Goal: Task Accomplishment & Management: Use online tool/utility

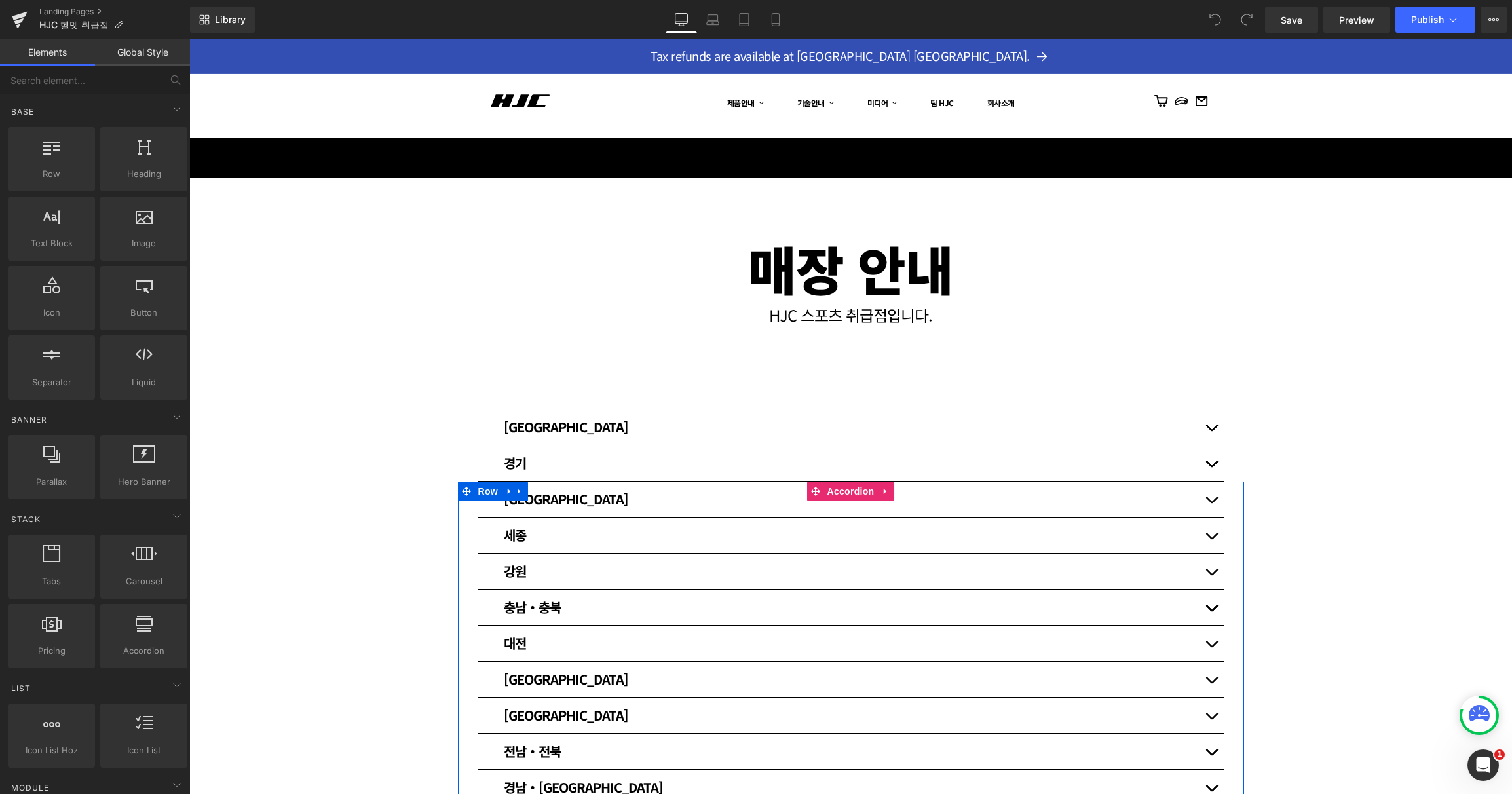
click at [1214, 502] on button "button" at bounding box center [1211, 499] width 26 height 35
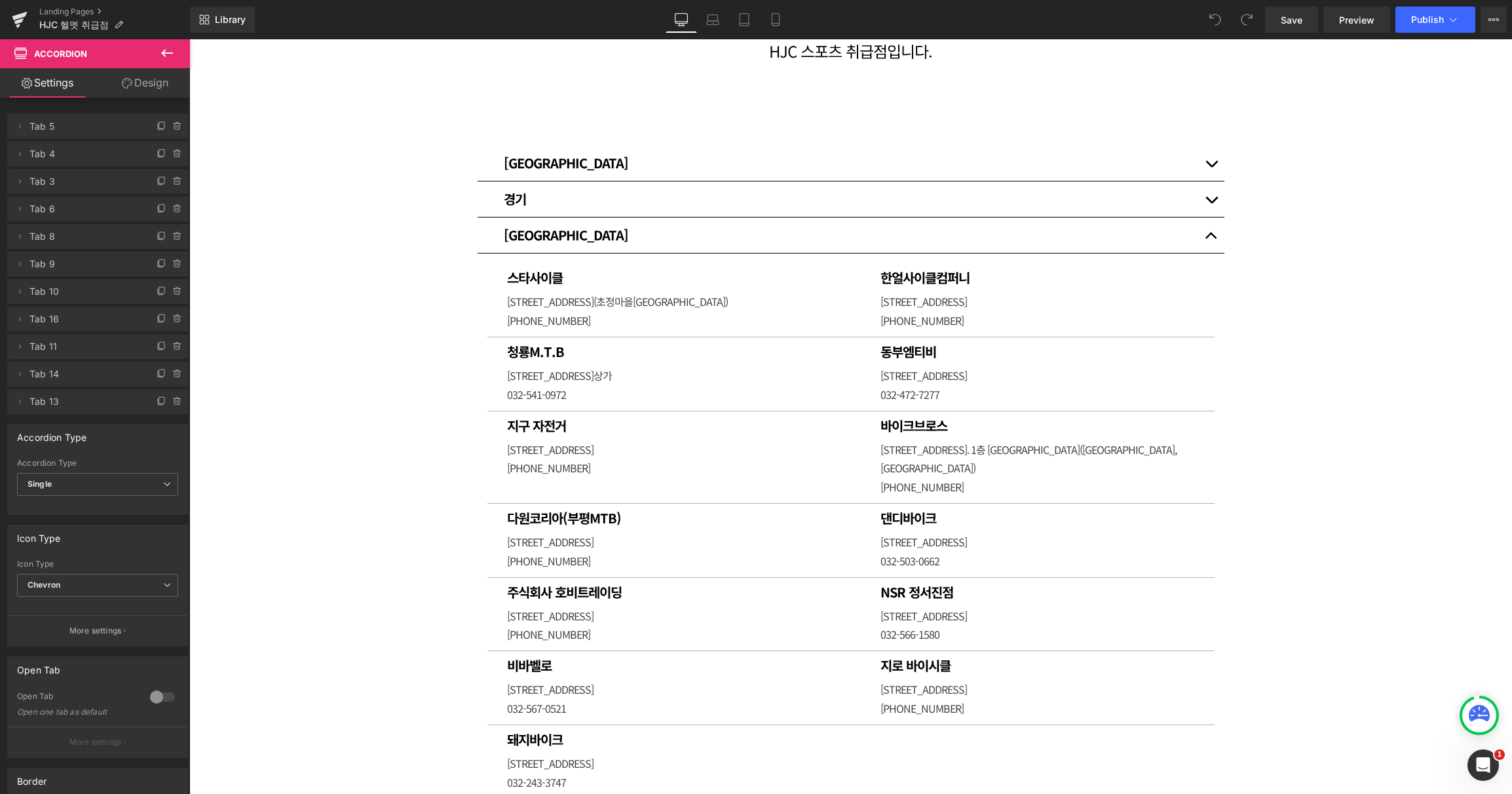
scroll to position [262, 0]
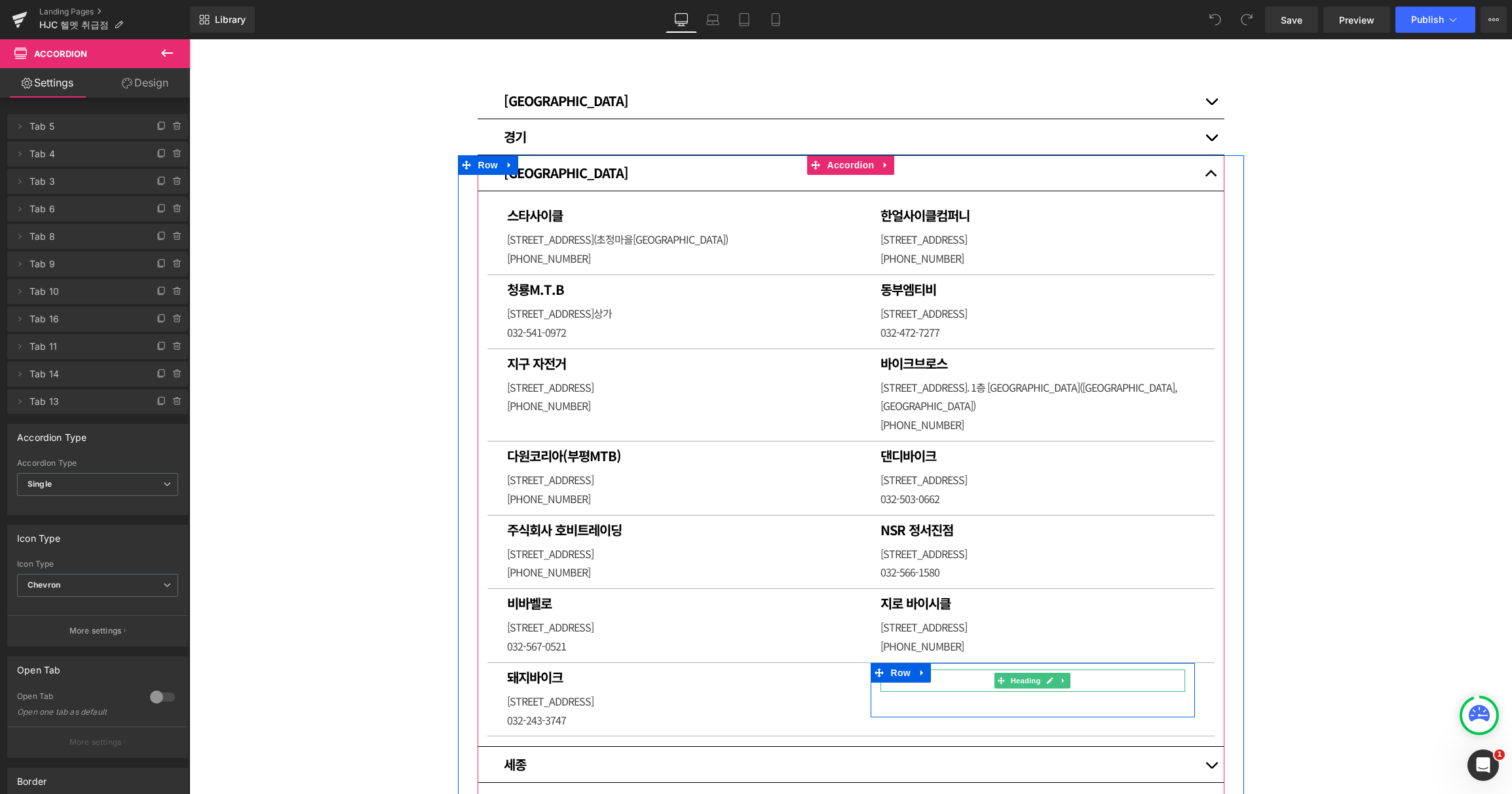
click at [954, 669] on h1 at bounding box center [1032, 677] width 304 height 16
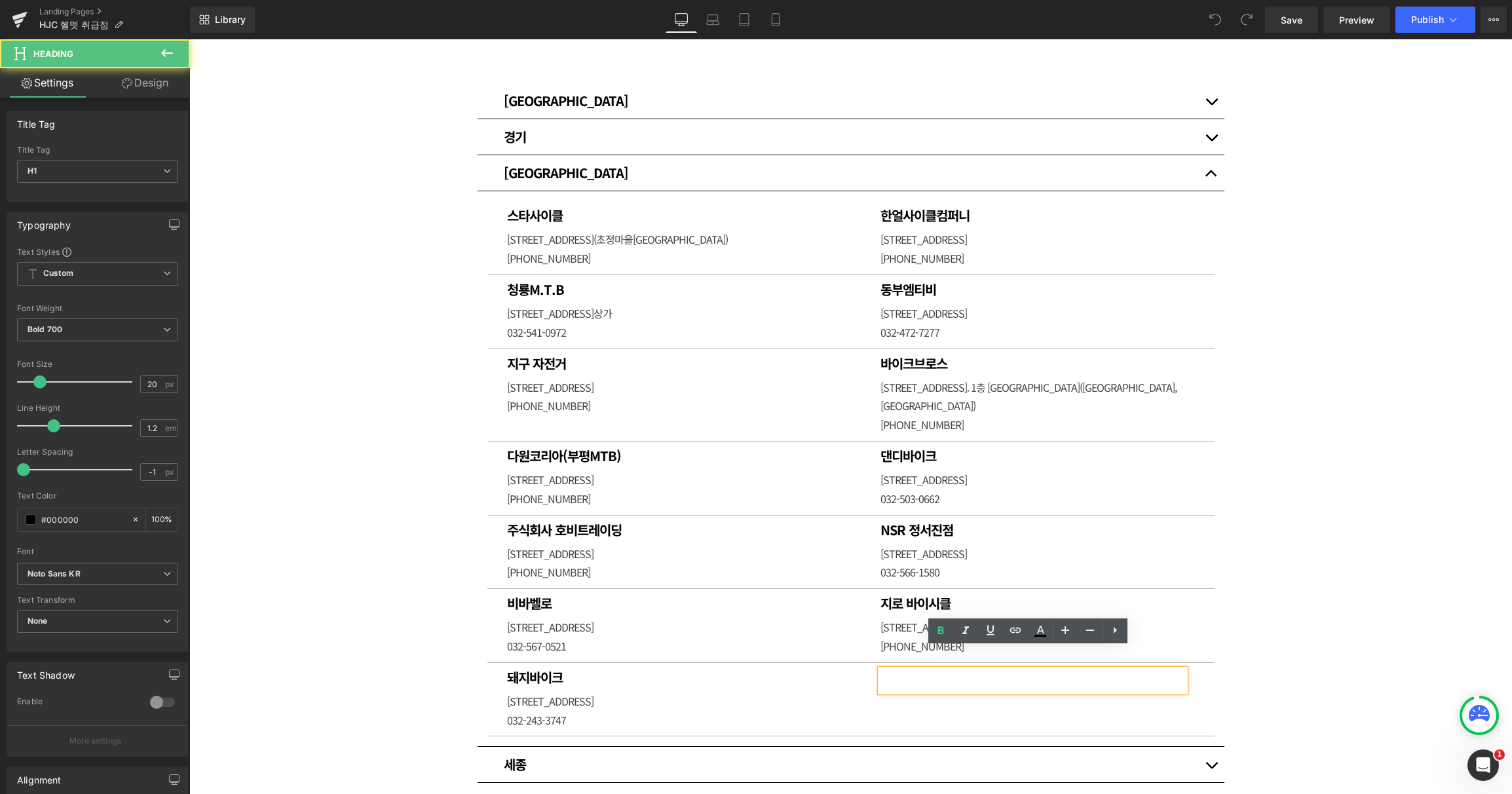
click at [963, 669] on h1 at bounding box center [1032, 677] width 304 height 16
paste div
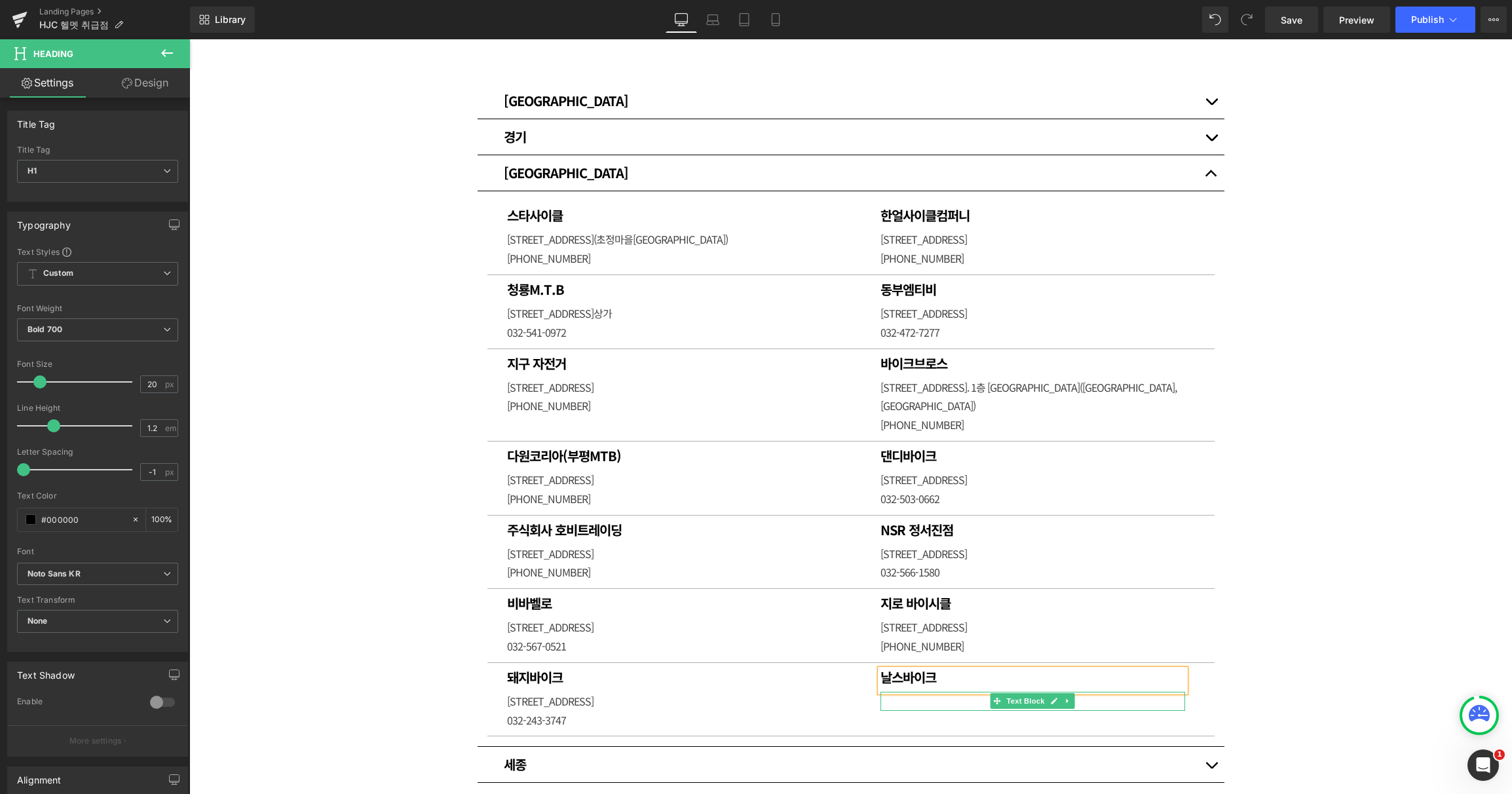
click at [901, 692] on p at bounding box center [1032, 701] width 304 height 19
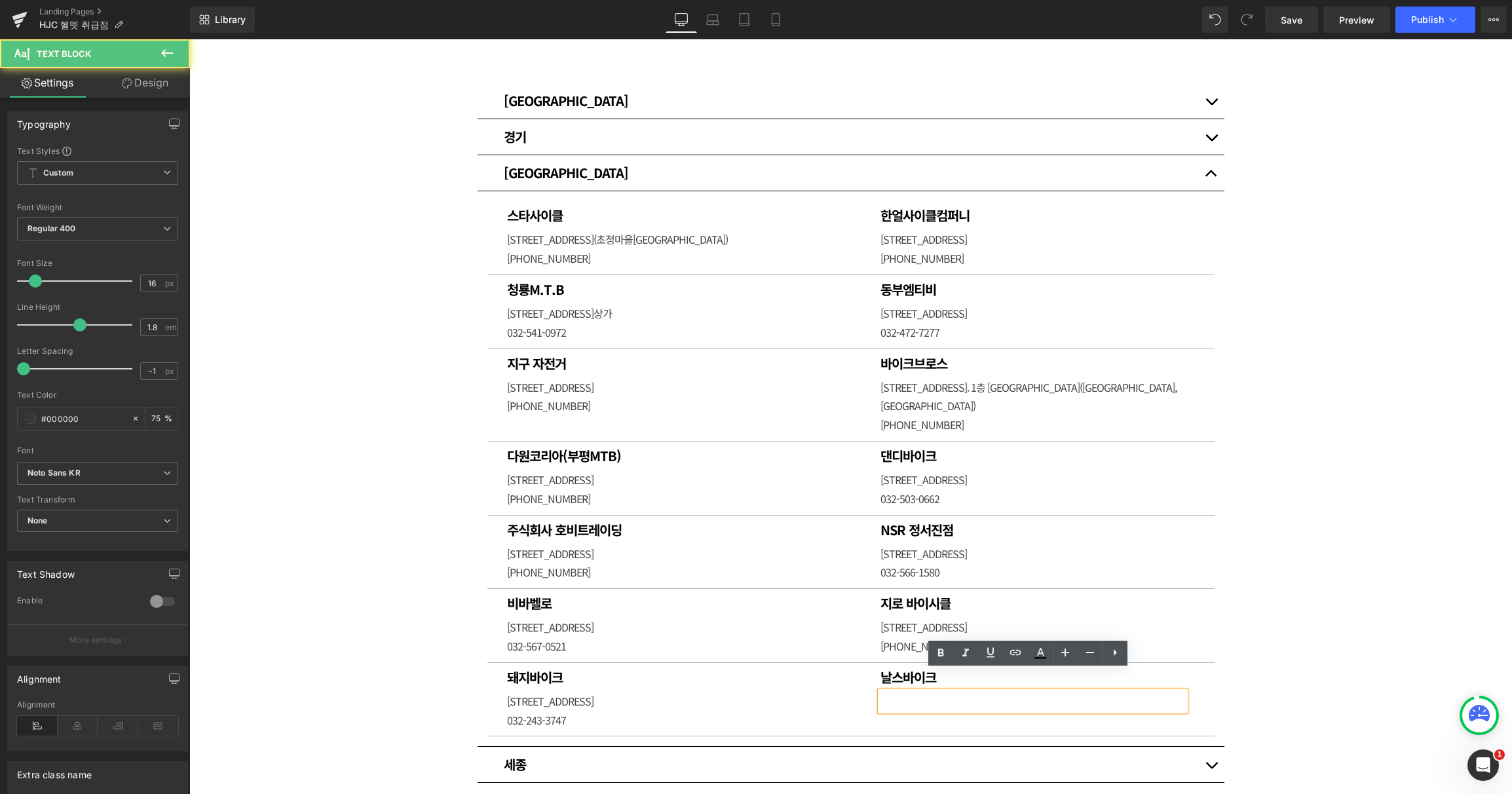
click at [905, 692] on p at bounding box center [1032, 701] width 304 height 19
paste div
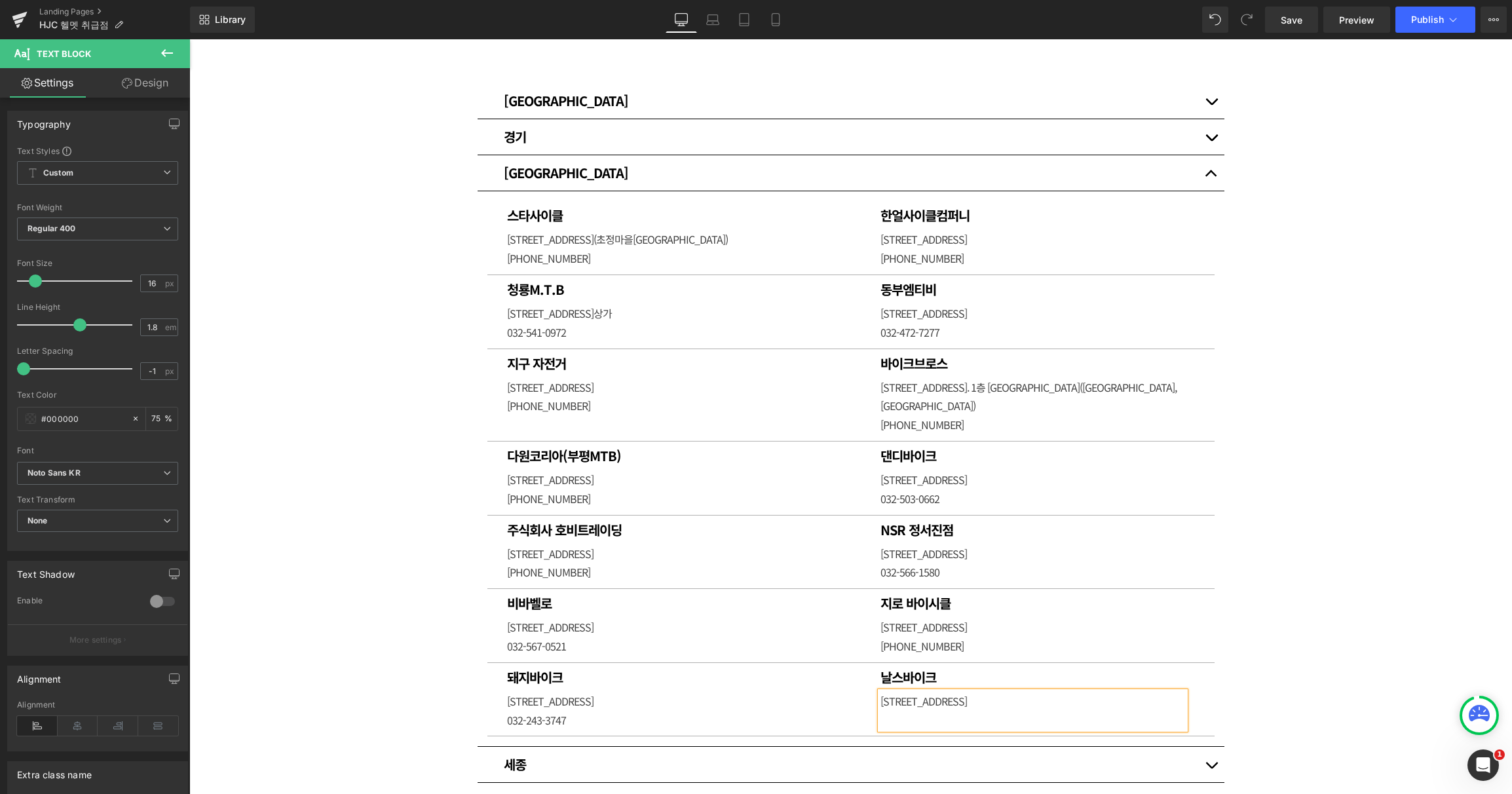
click at [916, 710] on p at bounding box center [1032, 720] width 304 height 19
drag, startPoint x: 1458, startPoint y: 548, endPoint x: 1401, endPoint y: 553, distance: 57.2
click at [1458, 548] on div "매장 안내 Heading HJC 스포츠 취급점입니다. [GEOGRAPHIC_DATA] [GEOGRAPHIC_DATA] [GEOGRAPHIC_D…" at bounding box center [850, 596] width 1322 height 1488
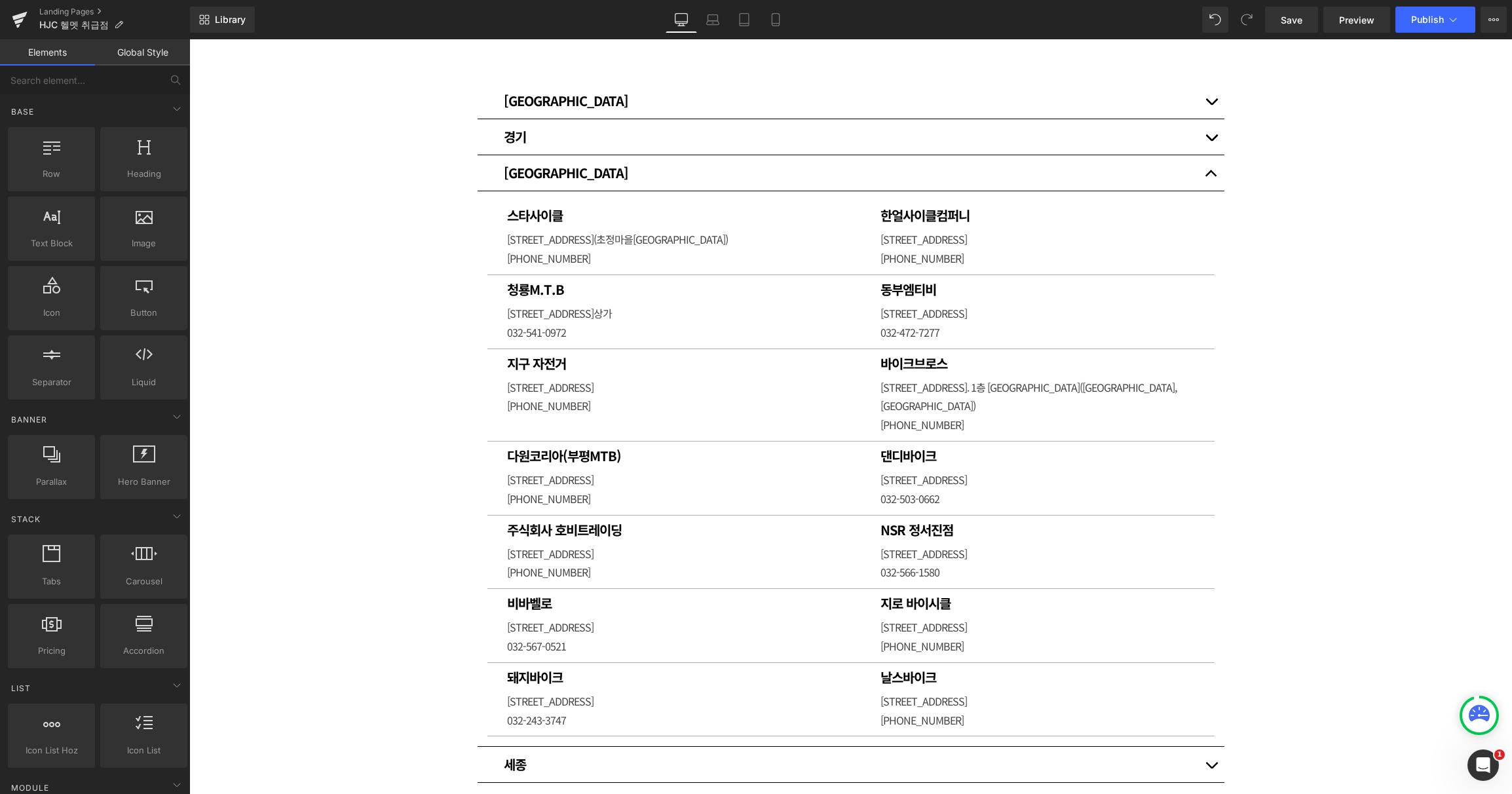
click at [1344, 556] on div "매장 안내 Heading HJC 스포츠 취급점입니다. [GEOGRAPHIC_DATA] [GEOGRAPHIC_DATA] [GEOGRAPHIC_D…" at bounding box center [850, 596] width 1322 height 1488
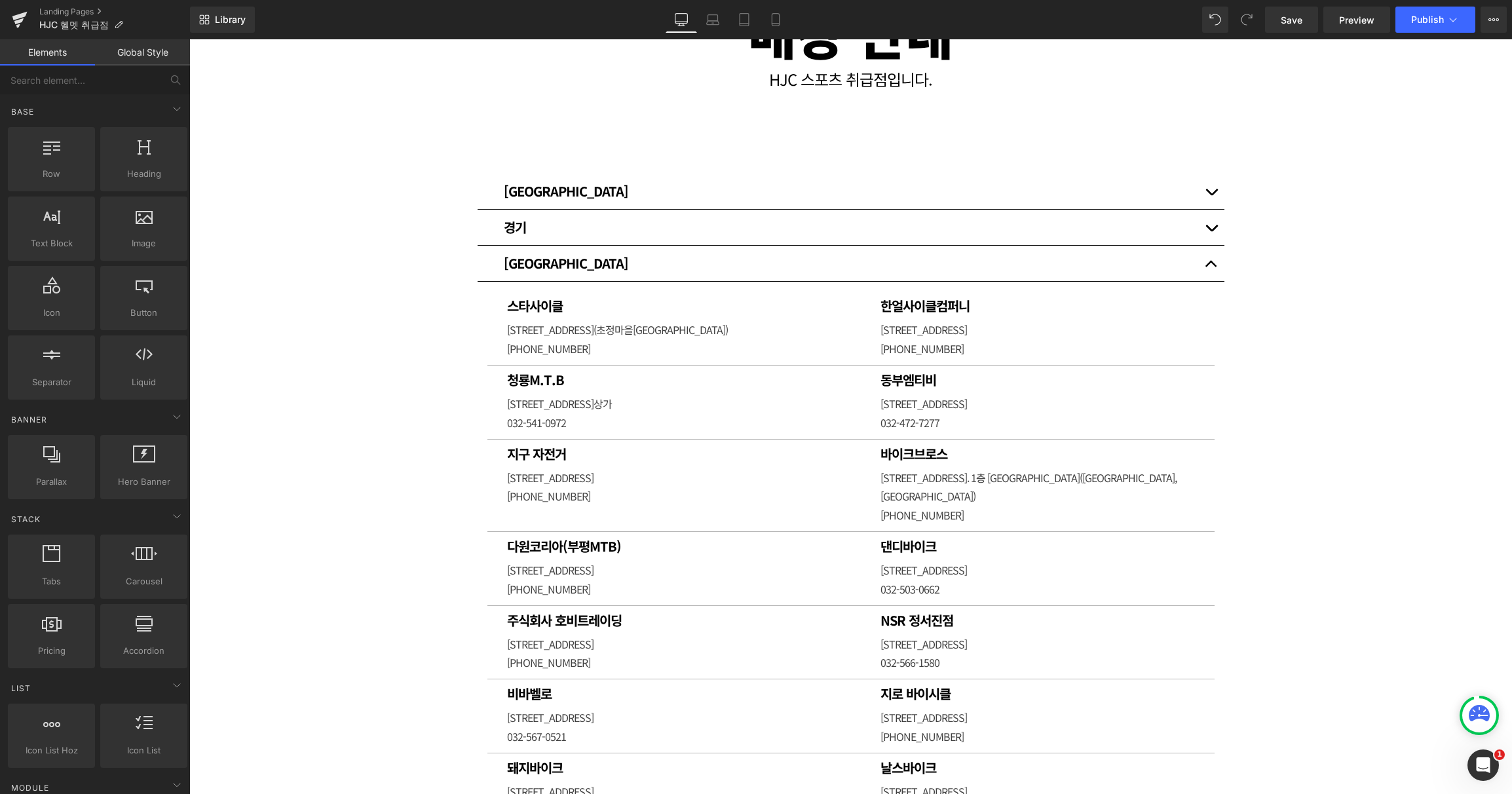
scroll to position [0, 0]
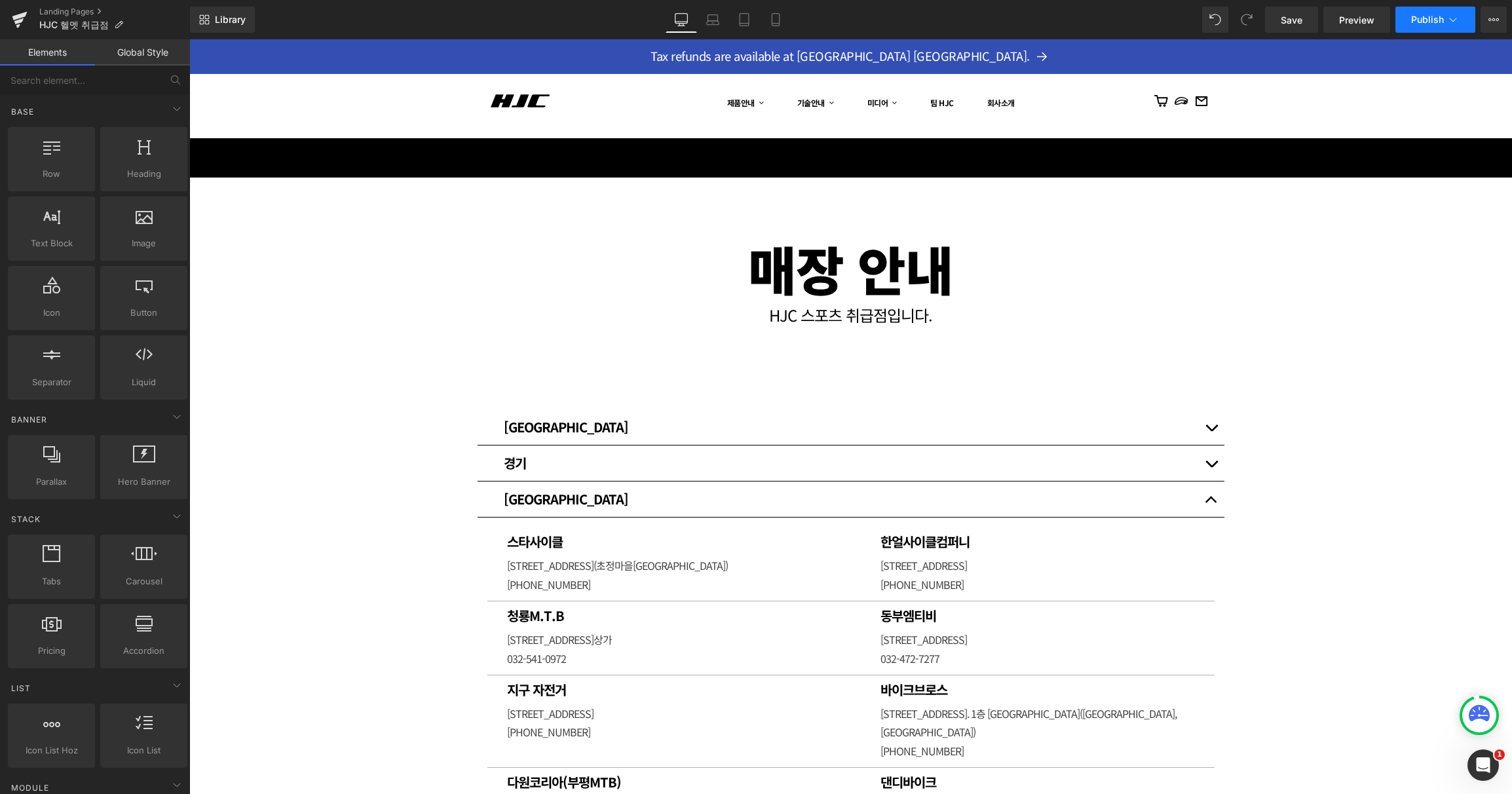
click at [1451, 21] on icon at bounding box center [1452, 19] width 13 height 13
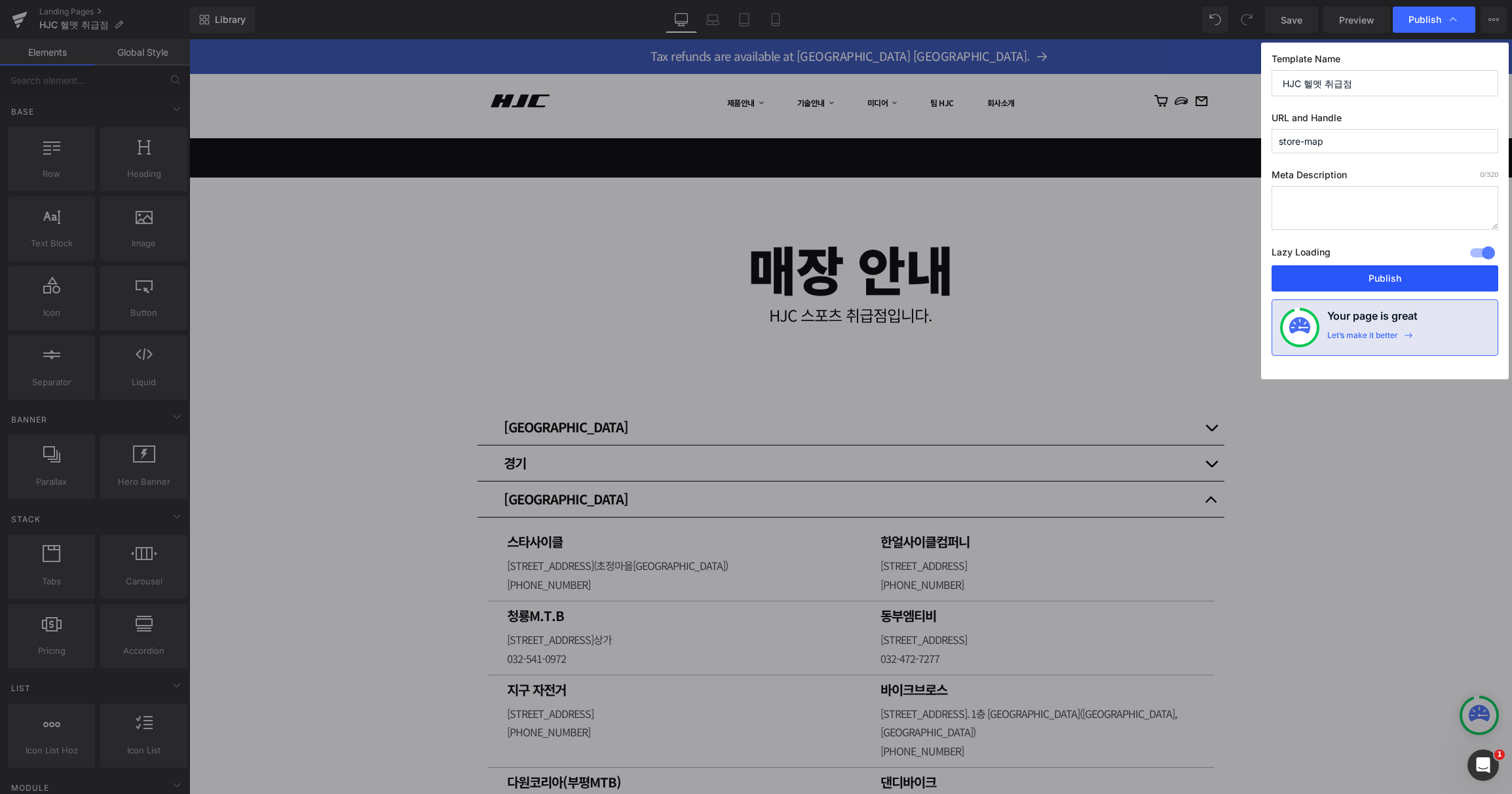
click at [1384, 280] on button "Publish" at bounding box center [1385, 278] width 227 height 26
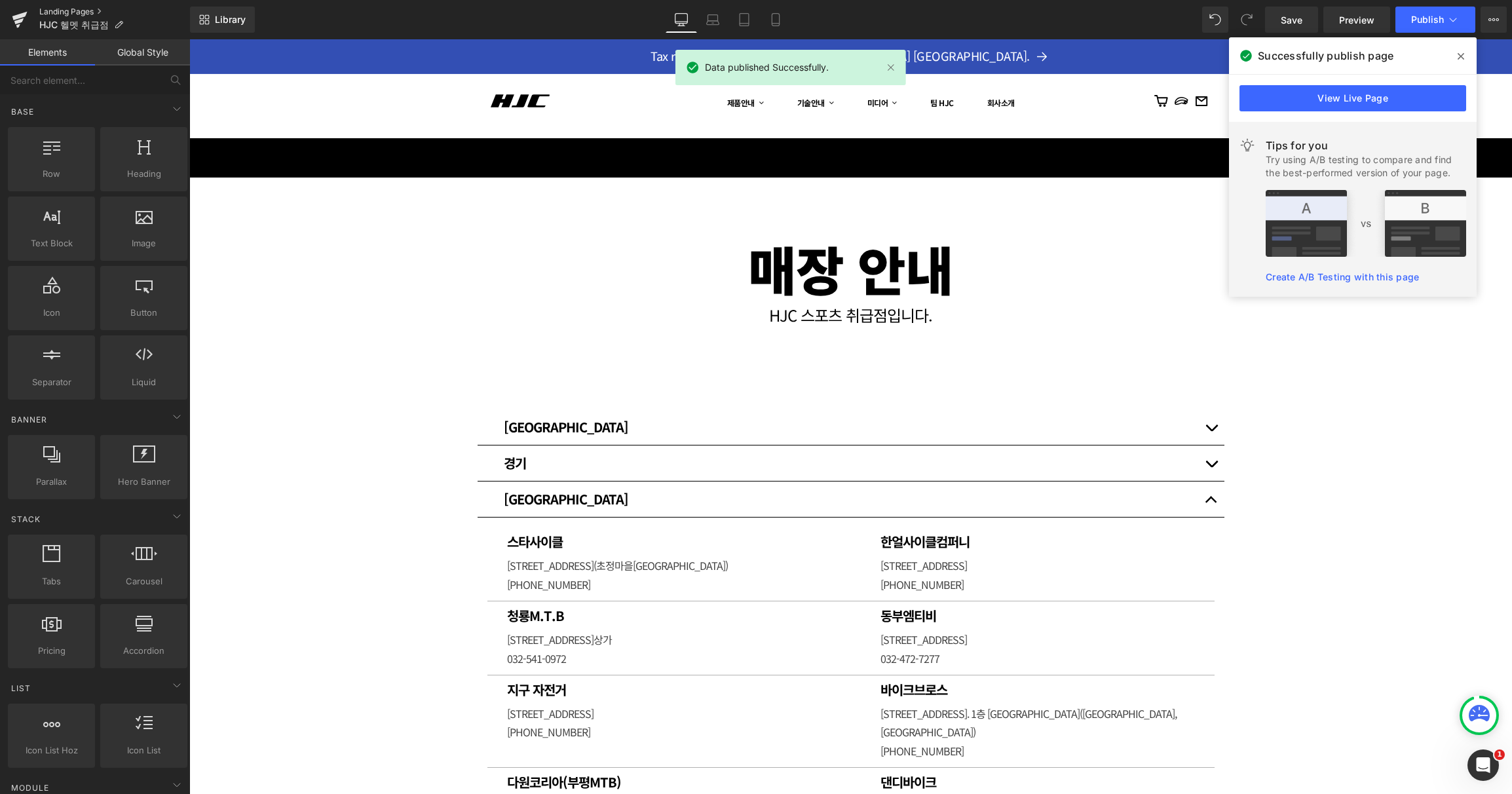
click at [88, 11] on link "Landing Pages" at bounding box center [114, 12] width 150 height 10
